Goal: Task Accomplishment & Management: Complete application form

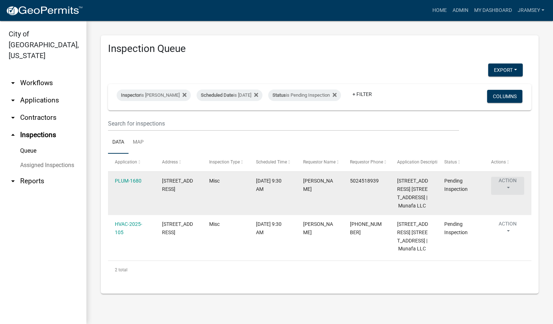
click at [513, 187] on button "Action" at bounding box center [507, 186] width 33 height 18
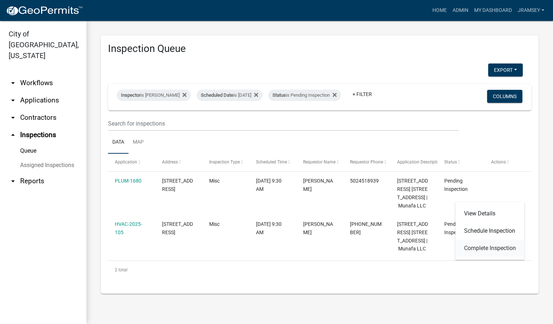
click at [481, 246] on link "Complete Inspection" at bounding box center [490, 247] width 69 height 17
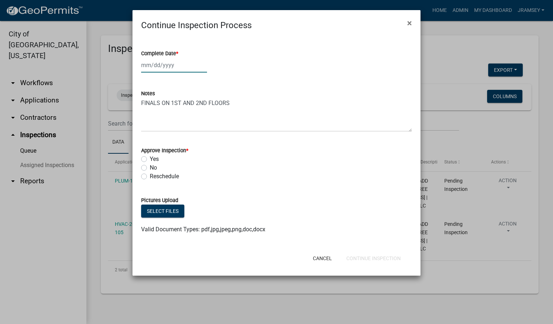
select select "8"
select select "2025"
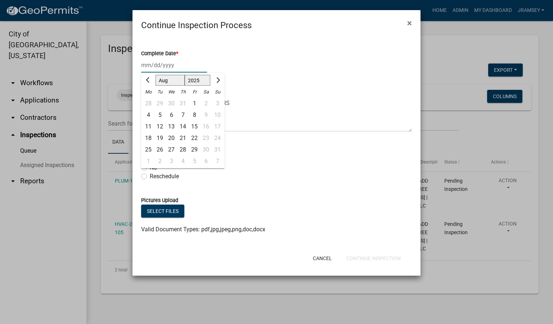
click at [160, 69] on div "[PERSON_NAME] Feb Mar Apr [PERSON_NAME][DATE] Oct Nov [DATE] 1526 1527 1528 152…" at bounding box center [174, 65] width 66 height 15
click at [172, 126] on div "13" at bounding box center [172, 127] width 12 height 12
type input "[DATE]"
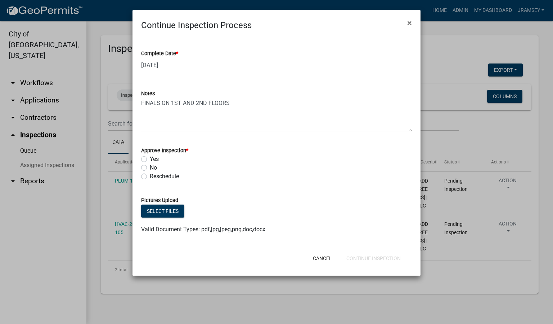
click at [150, 158] on label "Yes" at bounding box center [154, 159] width 9 height 9
click at [150, 158] on input "Yes" at bounding box center [152, 157] width 5 height 5
radio input "true"
click at [363, 257] on button "Continue Inspection" at bounding box center [374, 258] width 66 height 13
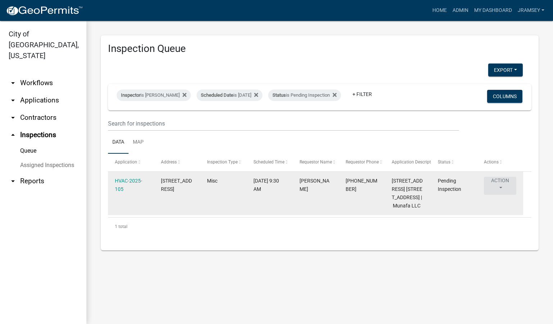
click at [502, 186] on button "Action" at bounding box center [500, 186] width 32 height 18
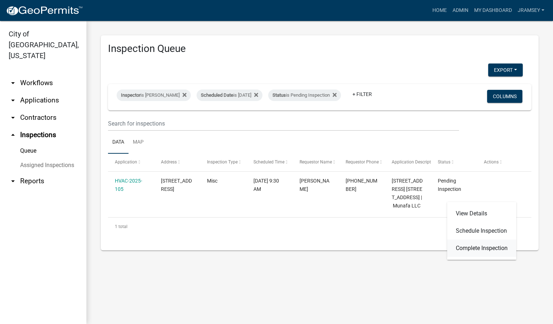
click at [469, 248] on link "Complete Inspection" at bounding box center [482, 247] width 69 height 17
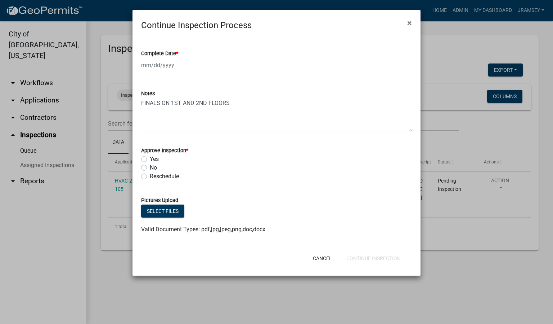
click at [159, 63] on div at bounding box center [174, 65] width 66 height 15
select select "8"
select select "2025"
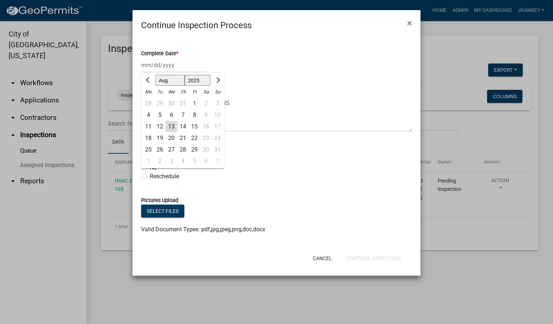
click at [172, 125] on div "13" at bounding box center [172, 127] width 12 height 12
type input "[DATE]"
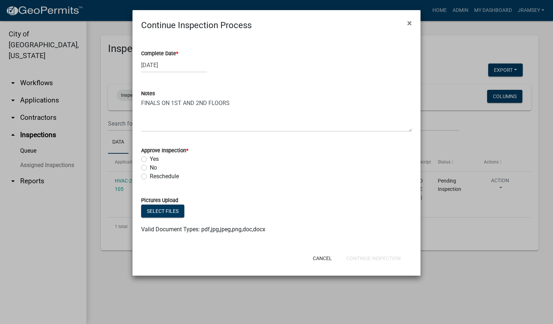
click at [150, 158] on label "Yes" at bounding box center [154, 159] width 9 height 9
click at [150, 158] on input "Yes" at bounding box center [152, 157] width 5 height 5
radio input "true"
click at [365, 256] on button "Continue Inspection" at bounding box center [374, 258] width 66 height 13
